Goal: Transaction & Acquisition: Purchase product/service

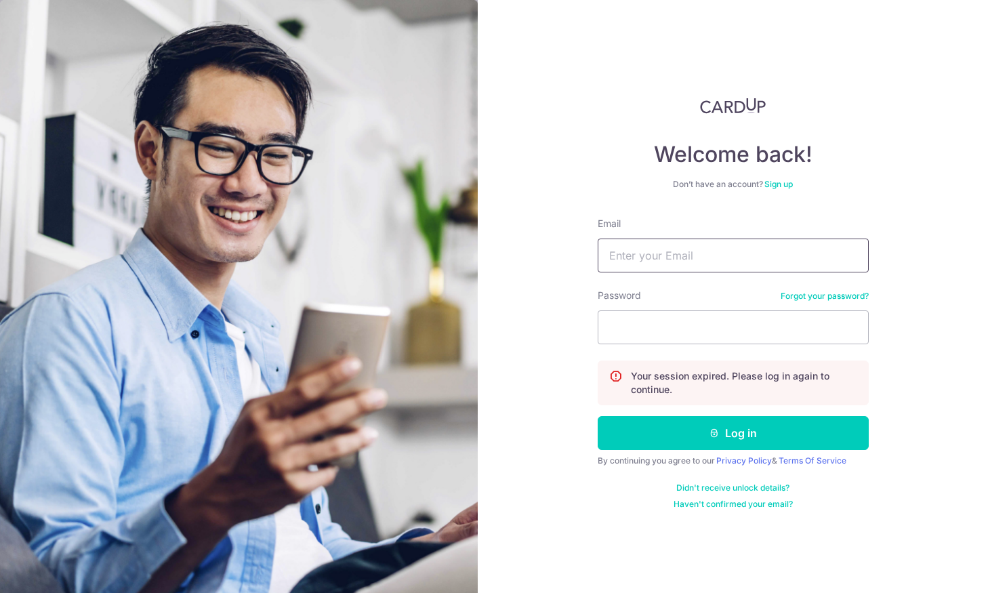
type input "[EMAIL_ADDRESS][DOMAIN_NAME]"
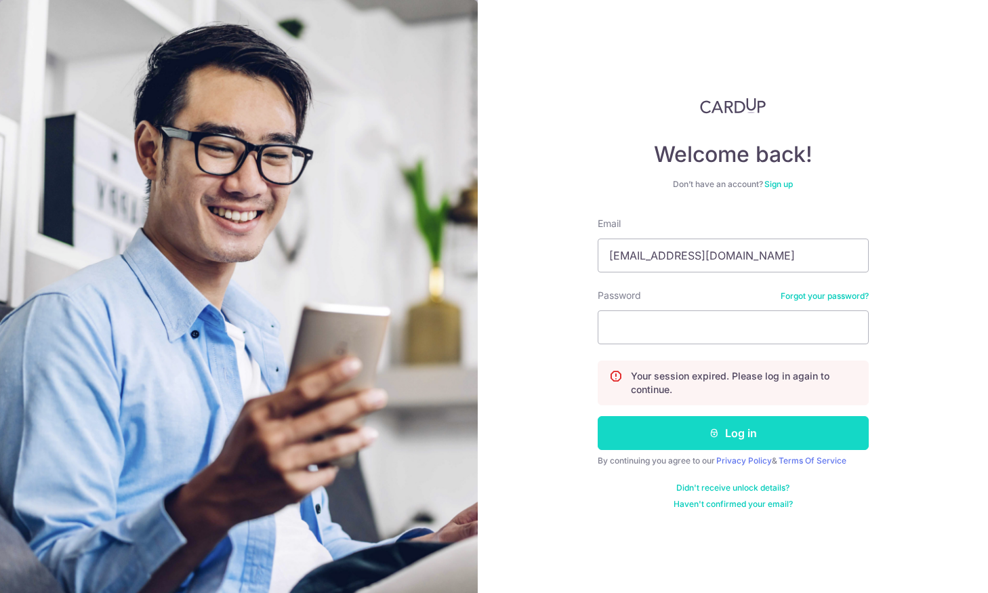
click at [709, 429] on icon "submit" at bounding box center [714, 433] width 11 height 11
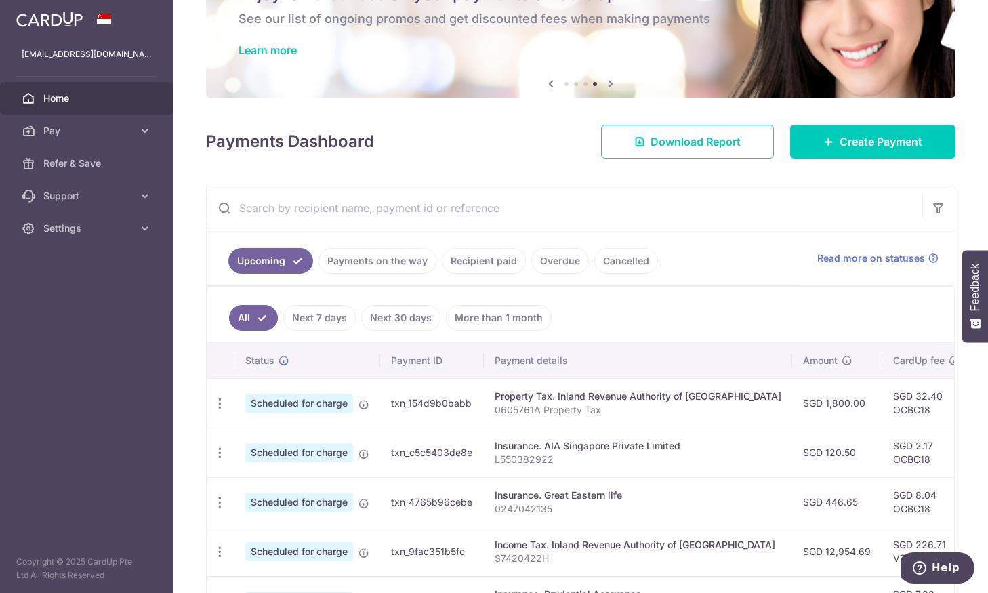
scroll to position [98, 0]
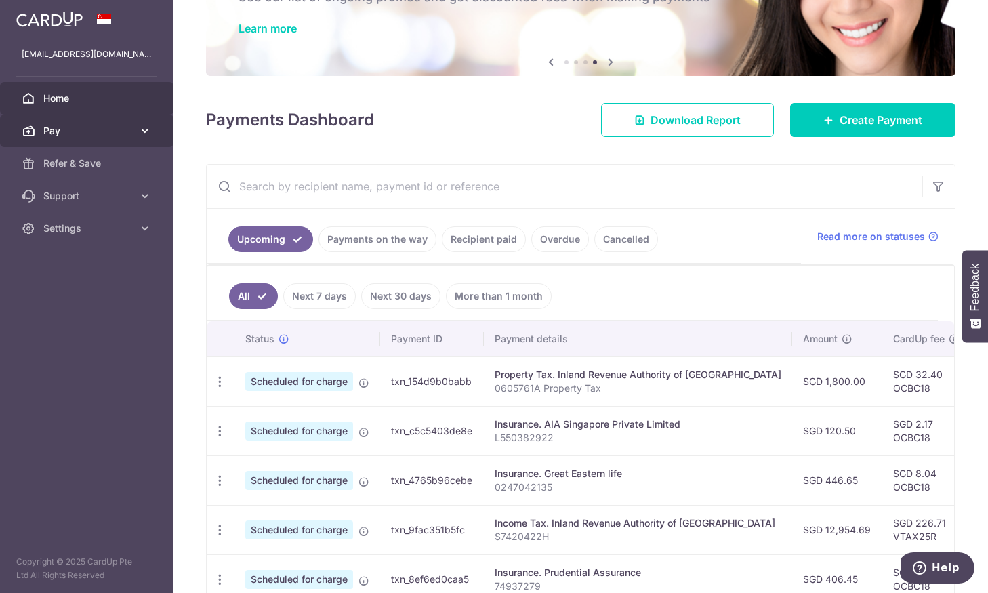
click at [136, 138] on link "Pay" at bounding box center [87, 131] width 174 height 33
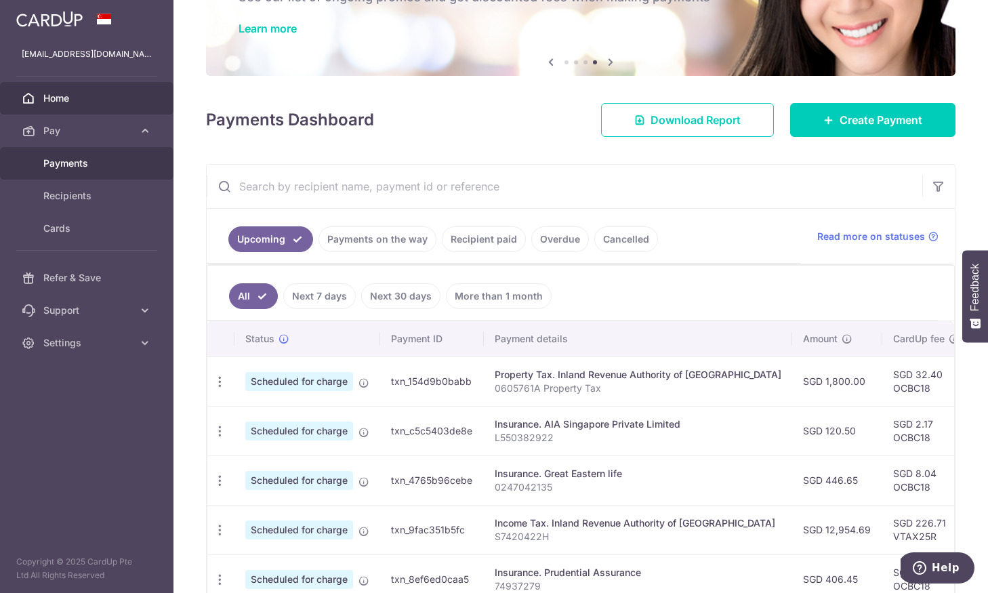
click at [106, 159] on span "Payments" at bounding box center [87, 164] width 89 height 14
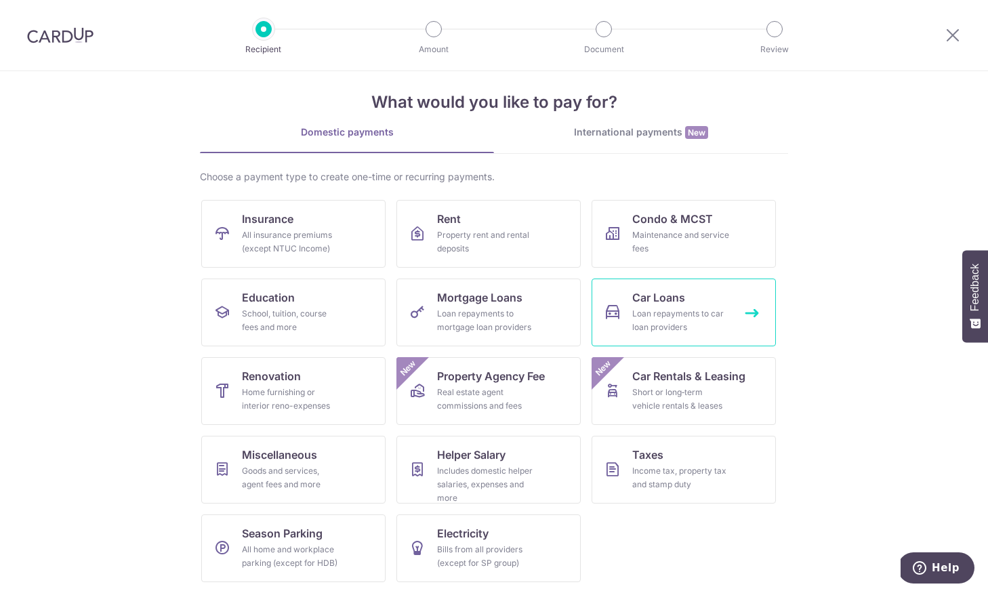
scroll to position [14, 0]
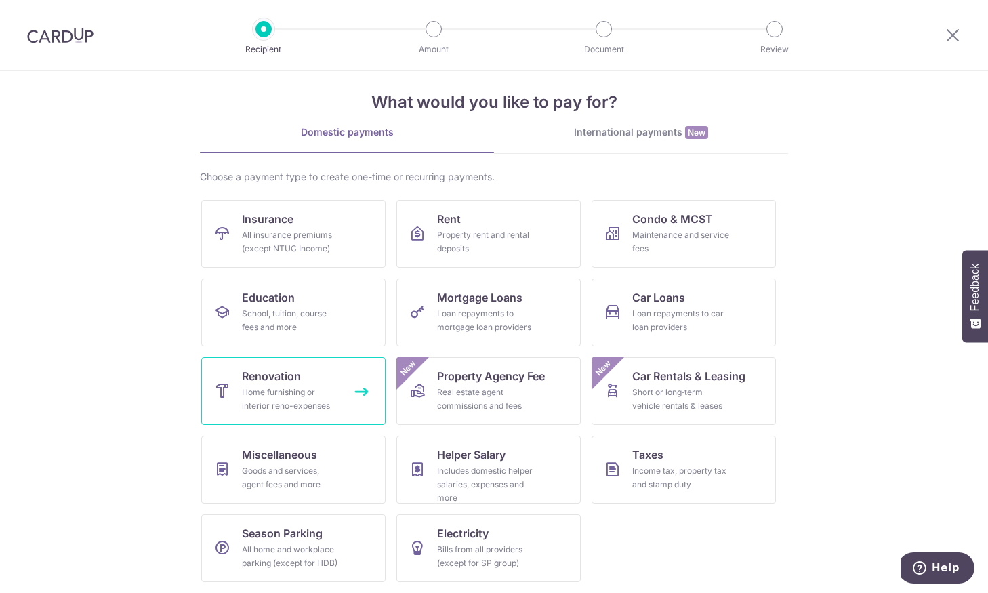
click at [324, 400] on div "Home furnishing or interior reno-expenses" at bounding box center [291, 399] width 98 height 27
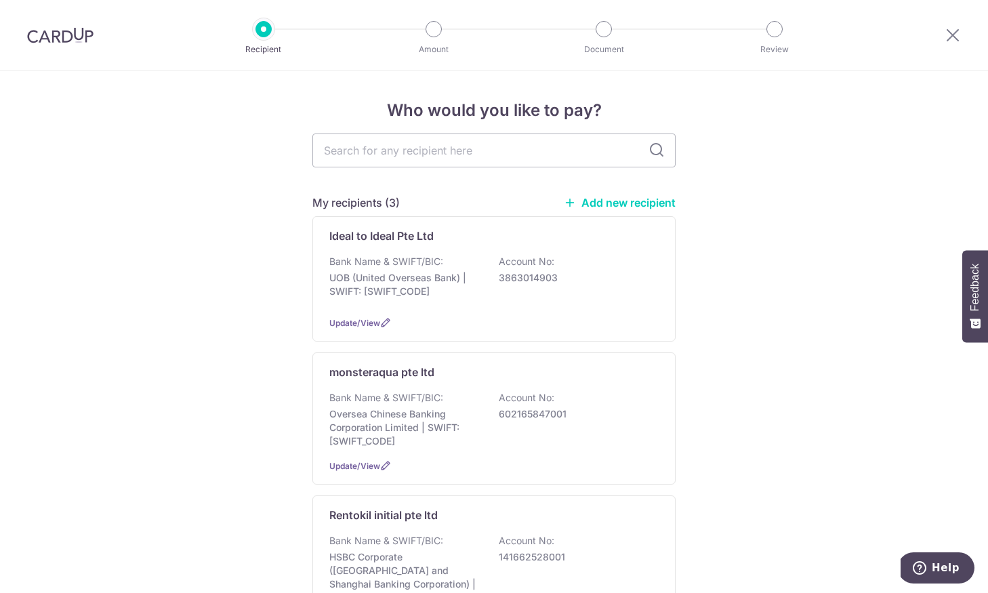
click at [582, 199] on link "Add new recipient" at bounding box center [620, 203] width 112 height 14
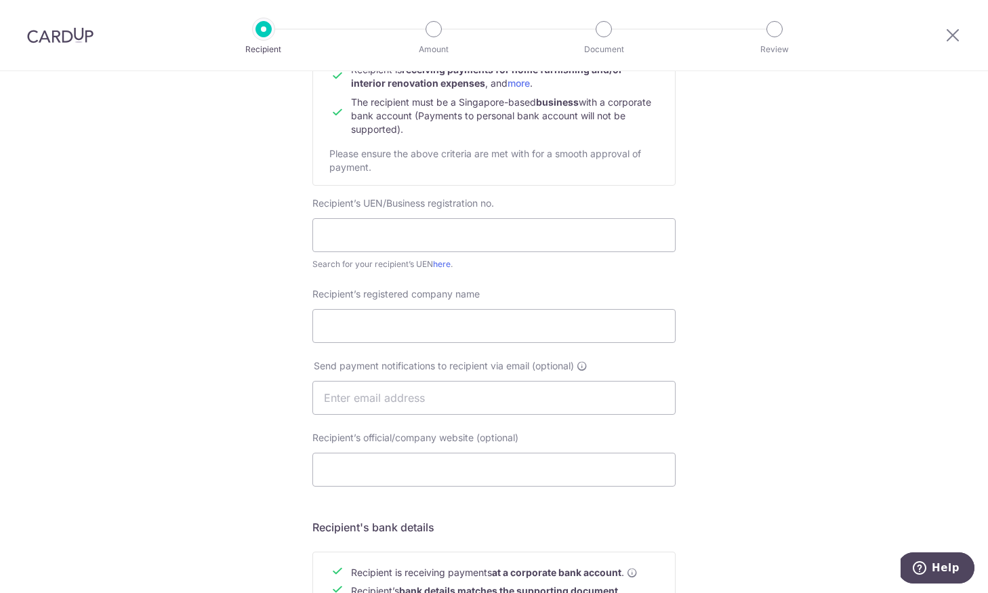
scroll to position [169, 0]
